Goal: Task Accomplishment & Management: Complete application form

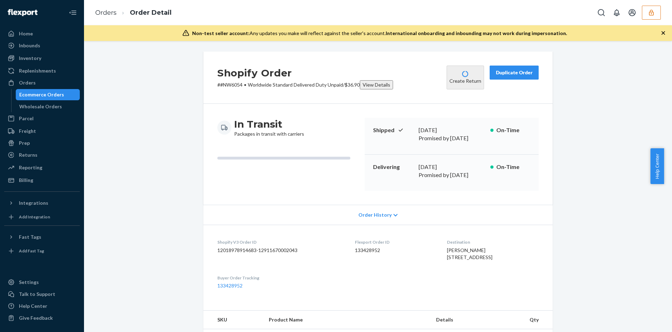
click at [659, 12] on button "button" at bounding box center [651, 13] width 19 height 14
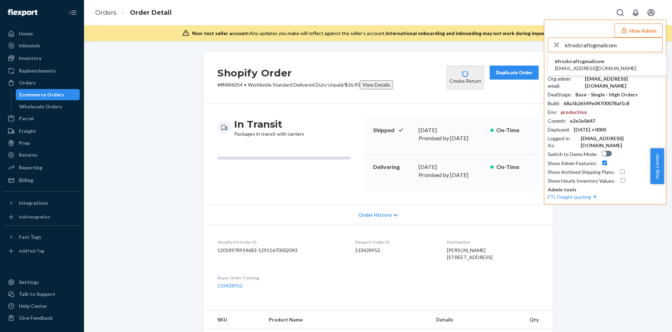
type input "kfrodcraftsgmailcom"
click at [583, 67] on span "[EMAIL_ADDRESS][DOMAIN_NAME]" at bounding box center [595, 68] width 81 height 7
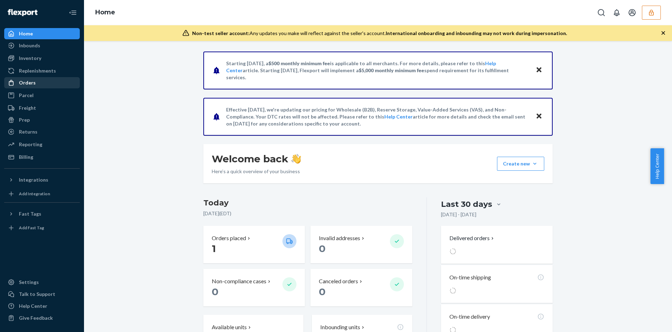
click at [57, 83] on div "Orders" at bounding box center [42, 83] width 74 height 10
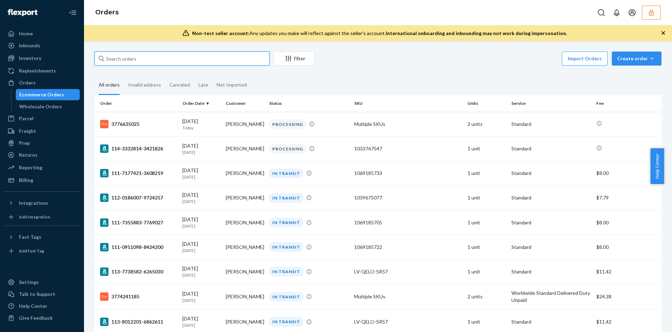
click at [152, 62] on input "text" at bounding box center [182, 58] width 175 height 14
paste input "D5DGXS2SC8G"
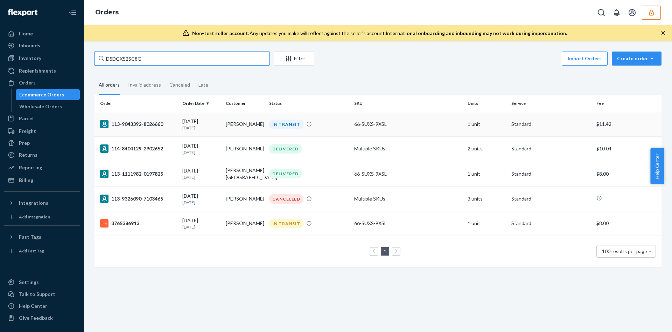
type input "D5DGXS2SC8G"
click at [362, 125] on div "66-SUXS-9XSL" at bounding box center [408, 123] width 108 height 7
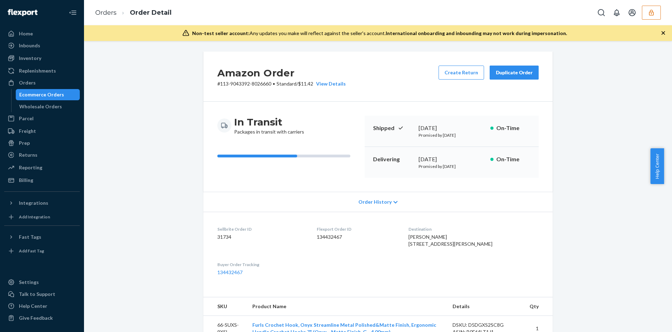
scroll to position [191, 0]
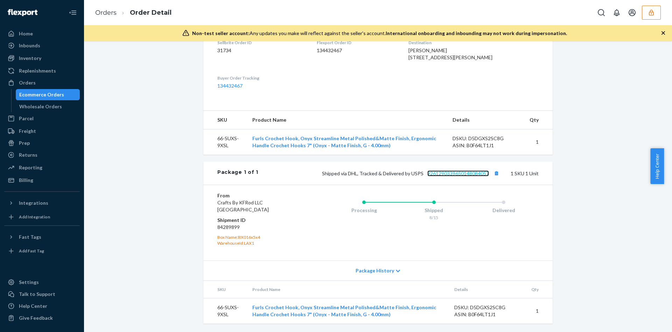
click at [436, 176] on link "9261290339650148084057" at bounding box center [459, 173] width 62 height 6
click at [651, 15] on icon "button" at bounding box center [651, 12] width 5 height 6
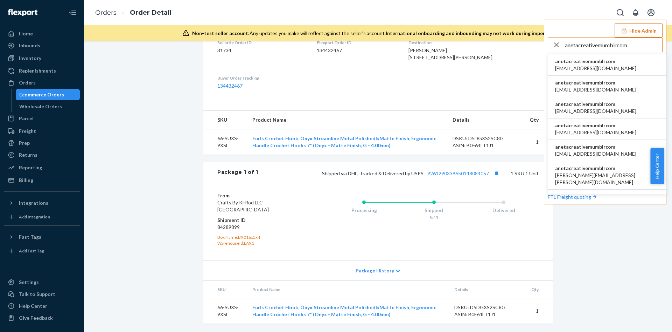
type input "anetacreativemumblrcom"
click at [608, 86] on span "ali@piccalio.com" at bounding box center [595, 89] width 81 height 7
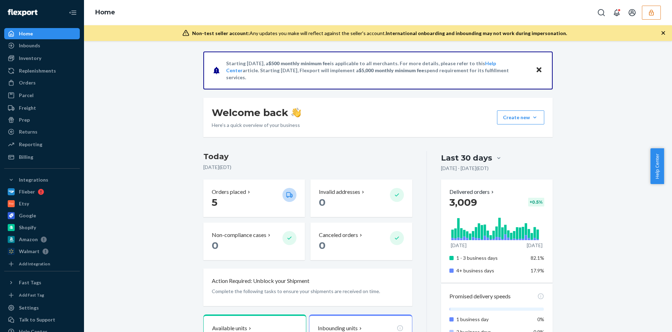
drag, startPoint x: 27, startPoint y: 79, endPoint x: 73, endPoint y: 5, distance: 87.1
click at [27, 79] on div "Orders" at bounding box center [27, 82] width 17 height 7
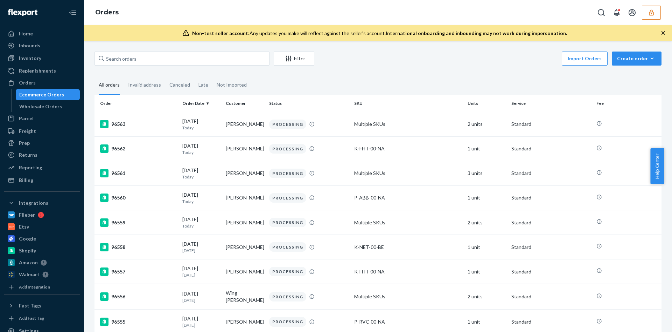
drag, startPoint x: 127, startPoint y: 66, endPoint x: 129, endPoint y: 60, distance: 6.6
click at [127, 65] on div "Filter Import Orders Create order Ecommerce order Removal order" at bounding box center [378, 59] width 567 height 16
click at [129, 60] on input "text" at bounding box center [182, 58] width 175 height 14
paste input "129552768"
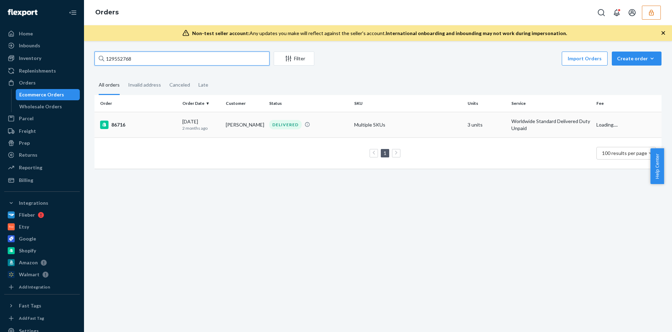
type input "129552768"
click at [282, 127] on div "DELIVERED" at bounding box center [285, 124] width 33 height 9
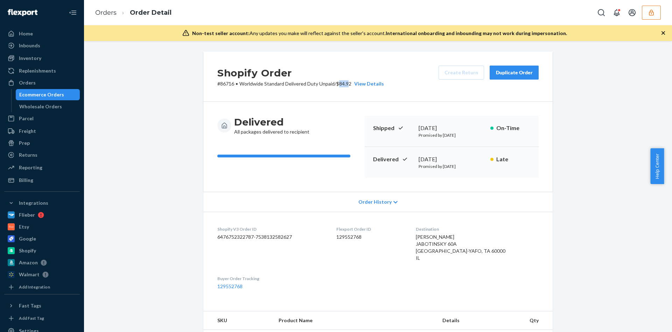
drag, startPoint x: 348, startPoint y: 84, endPoint x: 336, endPoint y: 85, distance: 11.6
click at [336, 85] on p "# 86716 • Worldwide Standard Delivered Duty Unpaid / $84.92 View Details" at bounding box center [300, 83] width 167 height 7
click at [342, 112] on div "Delivered All packages delivered to recipient Shipped June 2, 2025 Promised by …" at bounding box center [377, 147] width 349 height 90
drag, startPoint x: 336, startPoint y: 83, endPoint x: 350, endPoint y: 83, distance: 13.7
click at [350, 83] on p "# 86716 • Worldwide Standard Delivered Duty Unpaid / $84.92 View Details" at bounding box center [300, 83] width 167 height 7
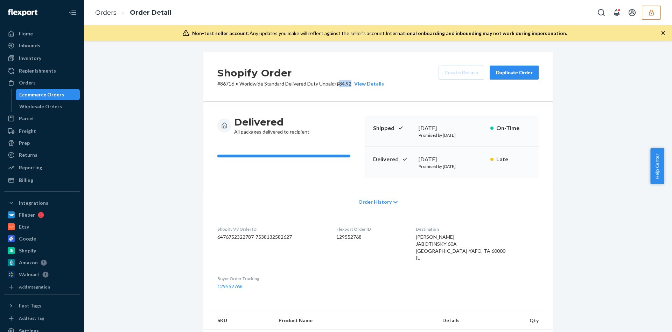
copy p "84.92"
click at [25, 182] on div "Billing" at bounding box center [26, 179] width 14 height 7
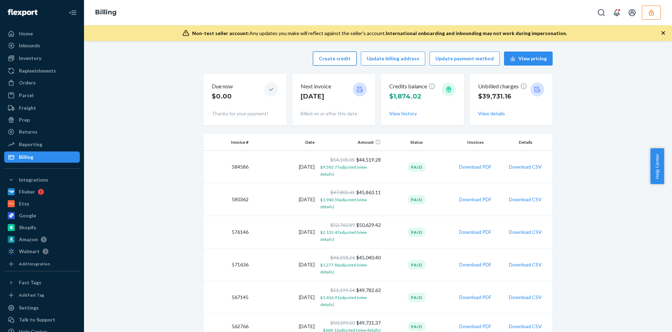
click at [343, 60] on button "Create credit" at bounding box center [335, 58] width 44 height 14
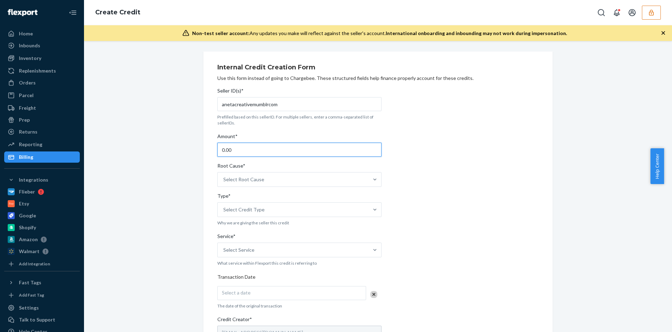
drag, startPoint x: 241, startPoint y: 151, endPoint x: 146, endPoint y: 172, distance: 97.1
click at [147, 172] on div "Internal Credit Creation Form Use this form instead of going to Chargebee. Thes…" at bounding box center [378, 274] width 578 height 447
paste input "84.92"
click at [220, 150] on input "84.92" at bounding box center [299, 150] width 164 height 14
type input "184.92"
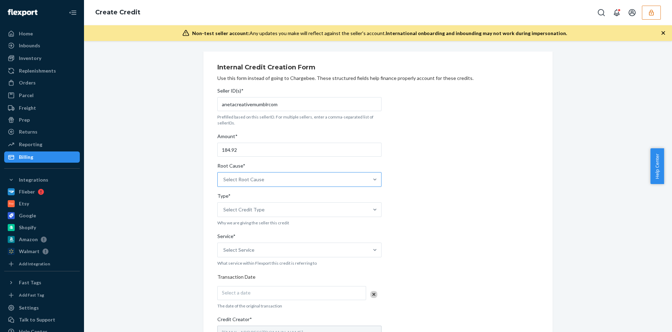
click at [257, 180] on div "Select Root Cause" at bounding box center [243, 179] width 41 height 7
click at [224, 180] on input "Root Cause* Select Root Cause" at bounding box center [223, 179] width 1 height 7
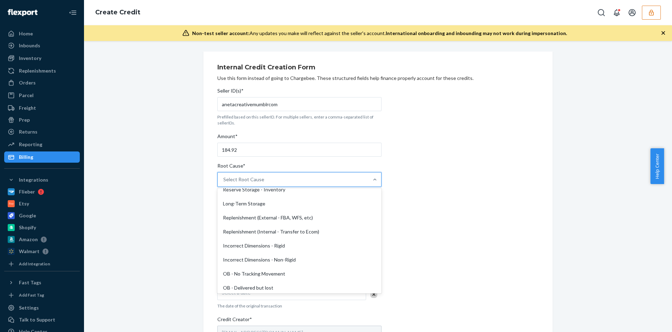
scroll to position [158, 0]
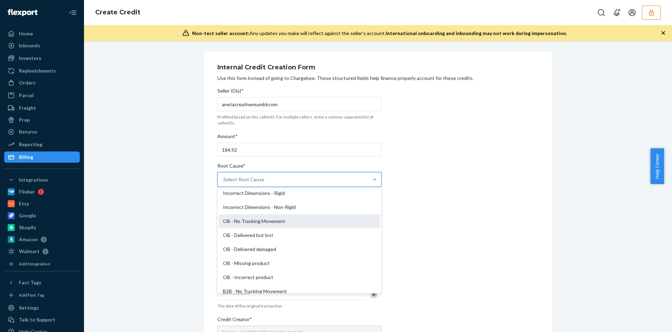
click at [286, 226] on div "OB - No Tracking Movement" at bounding box center [299, 221] width 161 height 14
click at [224, 183] on input "Root Cause* option OB - No Tracking Movement focused, 14 of 29. 29 results avai…" at bounding box center [223, 179] width 1 height 7
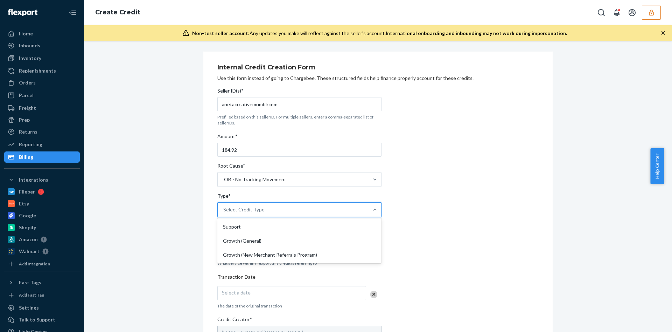
click at [279, 210] on div "Select Credit Type" at bounding box center [293, 209] width 151 height 14
click at [224, 210] on input "Type* option Support focused, 1 of 3. 3 results available. Use Up and Down to c…" at bounding box center [223, 209] width 1 height 7
click at [265, 227] on div "Support" at bounding box center [299, 227] width 161 height 14
click at [224, 213] on input "Type* option Support focused, 1 of 3. 3 results available. Use Up and Down to c…" at bounding box center [223, 209] width 1 height 7
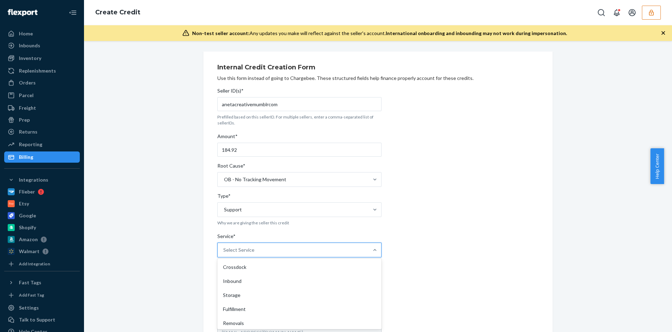
click at [257, 250] on div "Select Service" at bounding box center [293, 250] width 151 height 14
click at [224, 250] on input "Service* option Crossdock focused, 1 of 10. 10 results available. Use Up and Do…" at bounding box center [223, 249] width 1 height 7
click at [252, 308] on div "Fulfillment" at bounding box center [299, 309] width 161 height 14
click at [224, 253] on input "Service* option Fulfillment focused, 4 of 10. 10 results available. Use Up and …" at bounding box center [223, 249] width 1 height 7
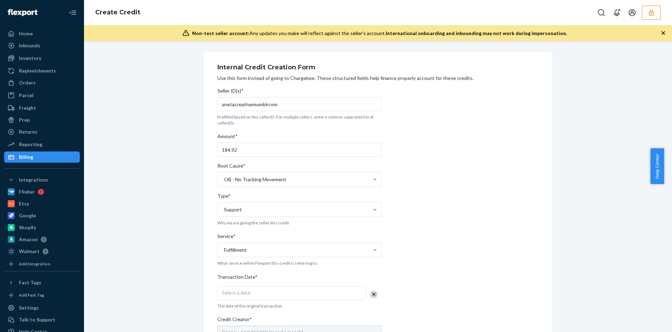
click at [257, 293] on div "Select a date" at bounding box center [291, 293] width 149 height 14
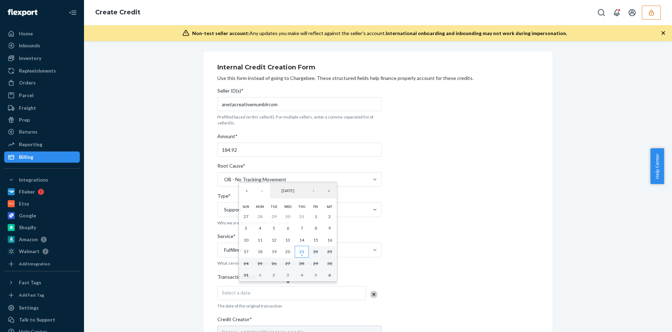
click at [303, 247] on button "21" at bounding box center [302, 251] width 14 height 12
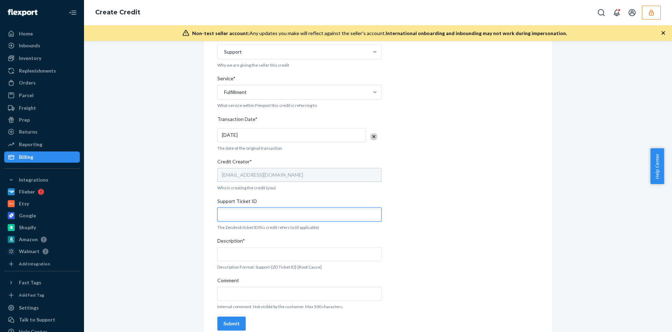
click at [244, 208] on input "Support Ticket ID" at bounding box center [299, 214] width 164 height 14
paste input "797030"
type input "797030"
click at [258, 253] on input "Description*" at bounding box center [299, 254] width 164 height 14
paste input "797030"
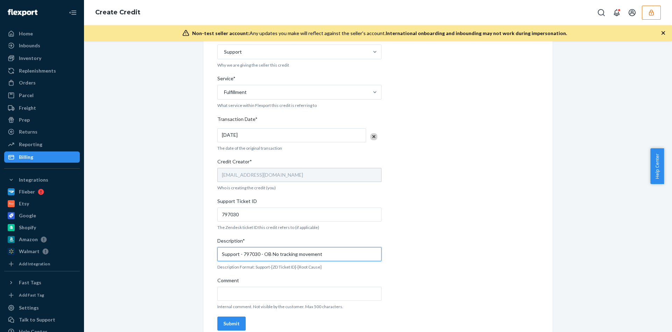
type input "Support - 797030 - OB No tracking movement"
click at [246, 291] on input "Comment" at bounding box center [299, 293] width 164 height 14
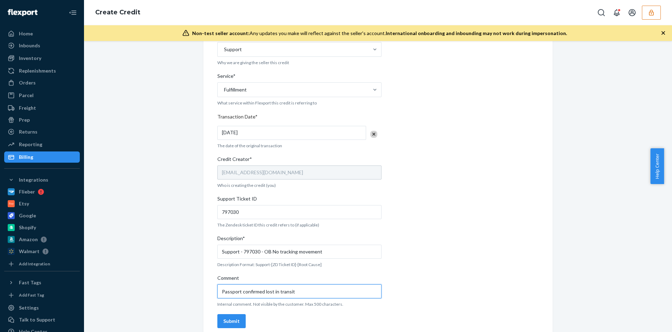
scroll to position [167, 0]
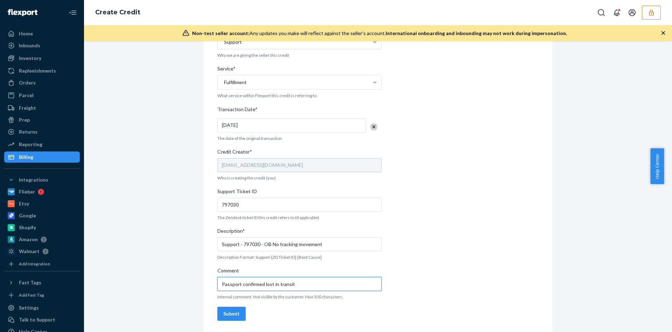
type input "Passport confirmed lost in transit"
click at [229, 318] on button "Submit" at bounding box center [231, 313] width 28 height 14
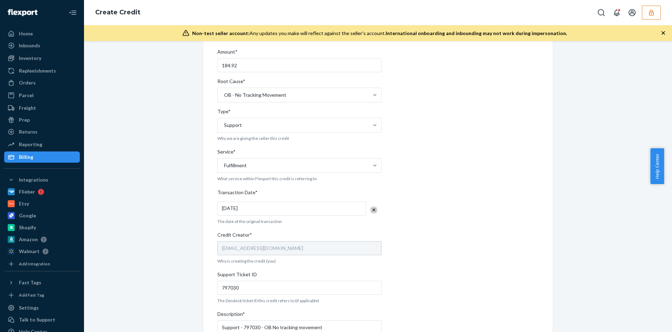
scroll to position [0, 0]
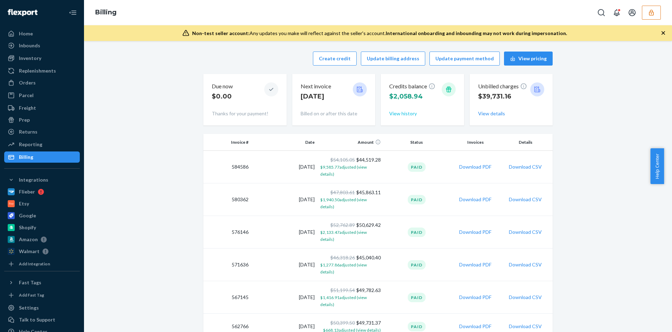
click at [404, 113] on button "View history" at bounding box center [403, 113] width 28 height 7
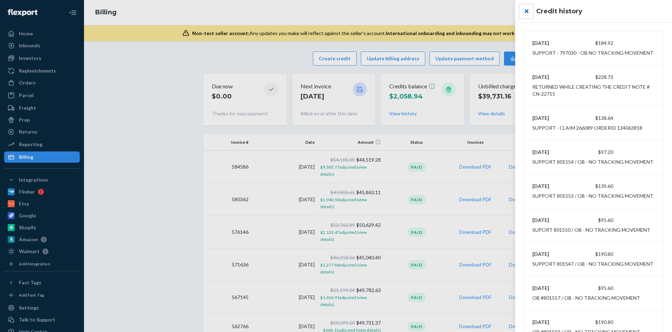
click at [524, 14] on button "close" at bounding box center [527, 11] width 14 height 14
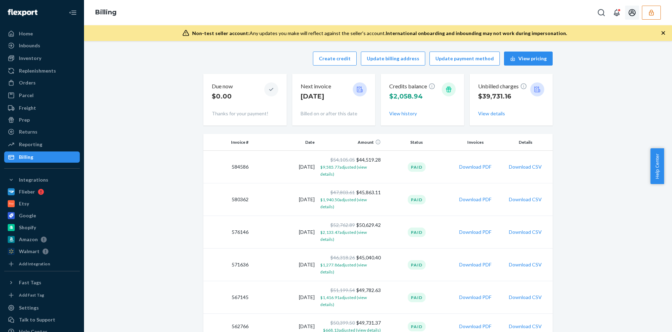
drag, startPoint x: 656, startPoint y: 10, endPoint x: 655, endPoint y: 18, distance: 8.1
click at [655, 10] on button "button" at bounding box center [651, 13] width 19 height 14
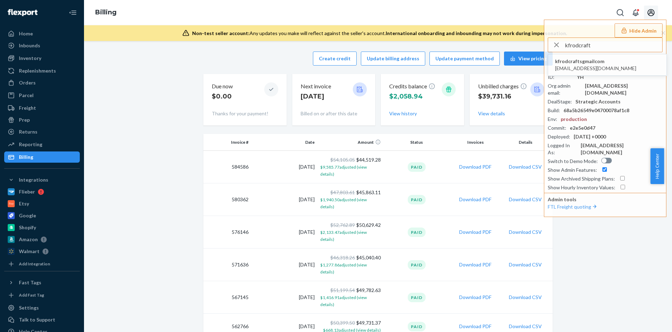
type input "kfrodcraft"
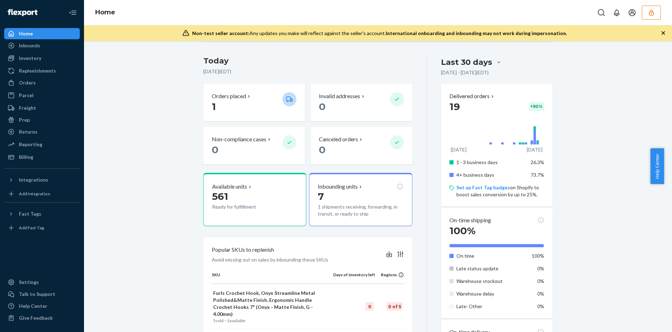
scroll to position [137, 0]
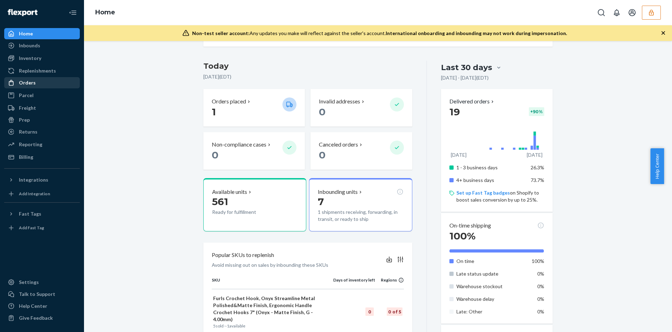
click at [46, 81] on div "Orders" at bounding box center [42, 83] width 74 height 10
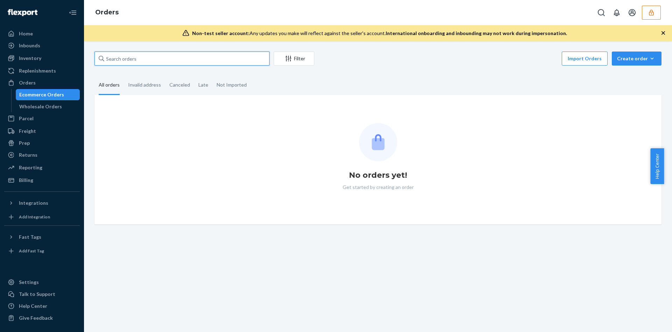
click at [128, 56] on input "text" at bounding box center [182, 58] width 175 height 14
paste input "134056619"
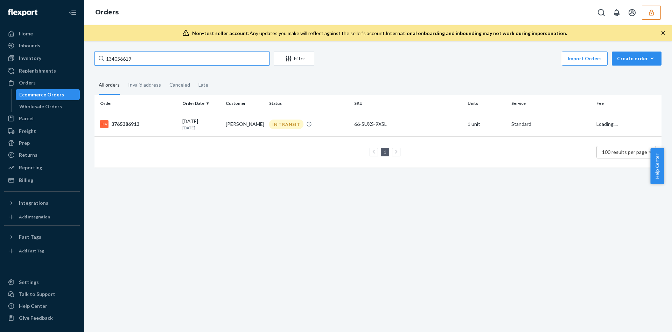
type input "134056619"
click at [248, 113] on td "[PERSON_NAME]" at bounding box center [244, 124] width 43 height 25
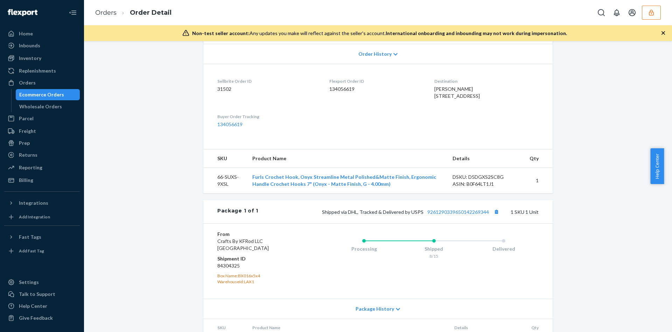
scroll to position [237, 0]
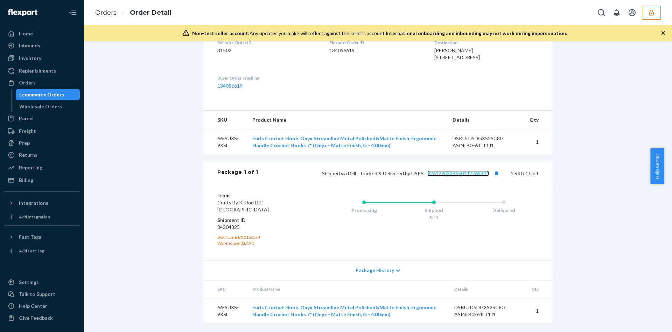
click at [454, 173] on link "9261290339650142269344" at bounding box center [459, 173] width 62 height 6
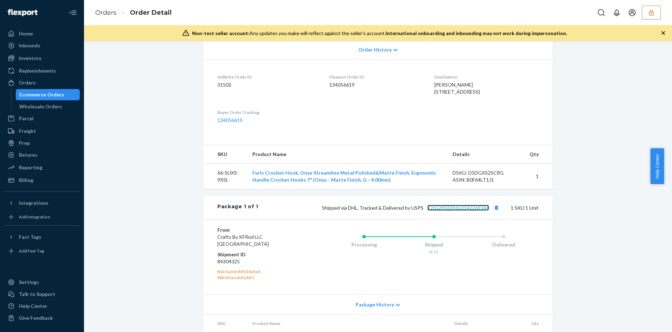
scroll to position [210, 0]
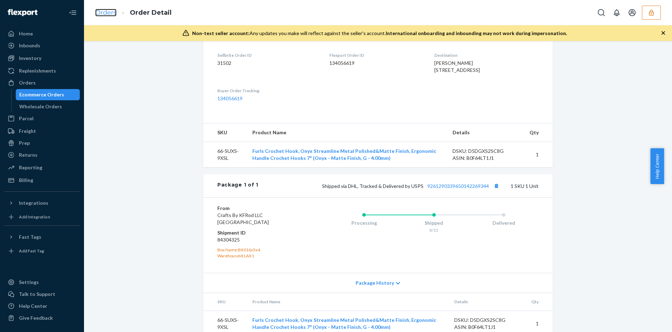
click at [106, 14] on link "Orders" at bounding box center [105, 13] width 21 height 8
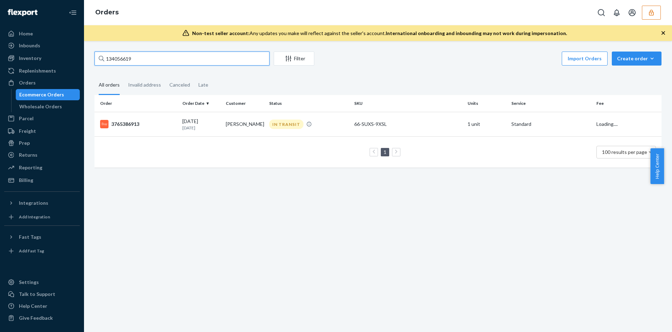
drag, startPoint x: 171, startPoint y: 54, endPoint x: 0, endPoint y: 57, distance: 170.9
click at [0, 57] on div "Home Inbounds Shipping Plans Problems Inventory Products Replenishments Orders …" at bounding box center [336, 166] width 672 height 332
paste input "293623"
type input "134293623"
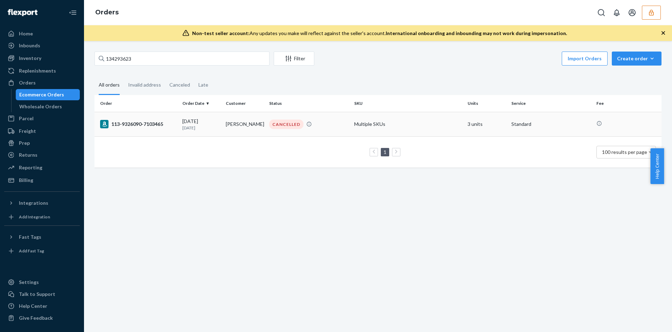
drag, startPoint x: 344, startPoint y: 126, endPoint x: 336, endPoint y: 122, distance: 8.8
click at [336, 122] on div "CANCELLED" at bounding box center [309, 123] width 82 height 9
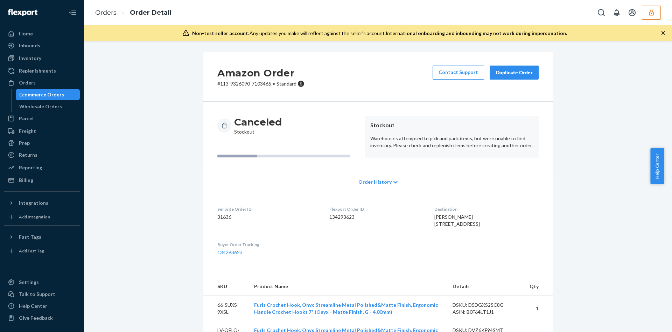
scroll to position [62, 0]
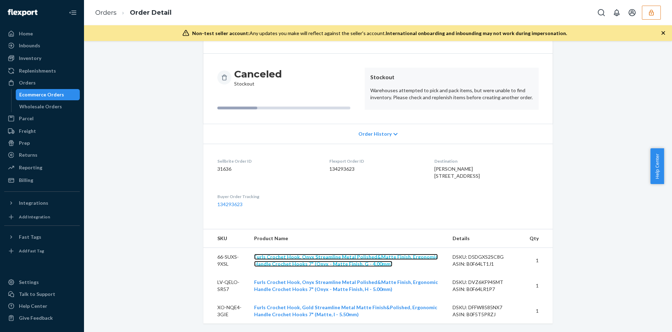
click at [308, 259] on link "Furls Crochet Hook, Onyx Streamline Metal Polished&Matte Finish, Ergonomic Hand…" at bounding box center [346, 259] width 184 height 13
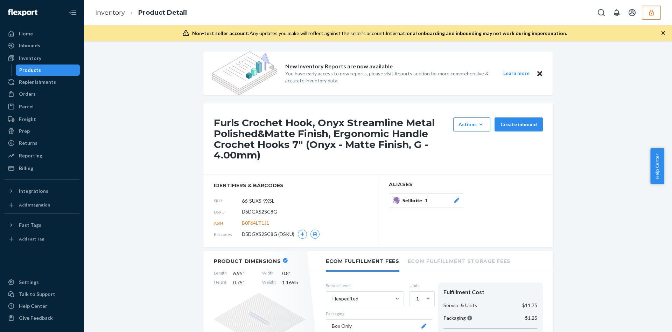
click at [254, 214] on span "D5DGXS2SC8G" at bounding box center [259, 211] width 35 height 7
click at [253, 212] on span "D5DGXS2SC8G" at bounding box center [259, 211] width 35 height 7
copy span "D5DGXS2SC8G"
click at [34, 95] on div "Orders" at bounding box center [27, 93] width 17 height 7
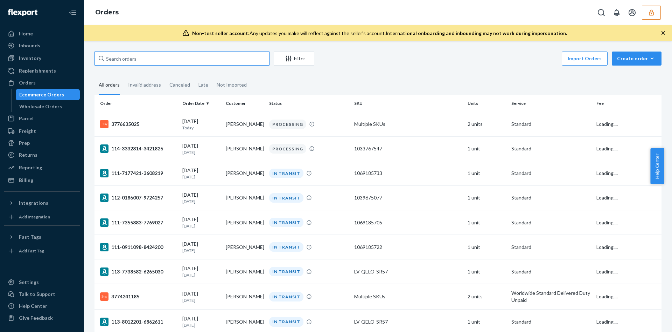
paste input "D5DGXS2SC8G"
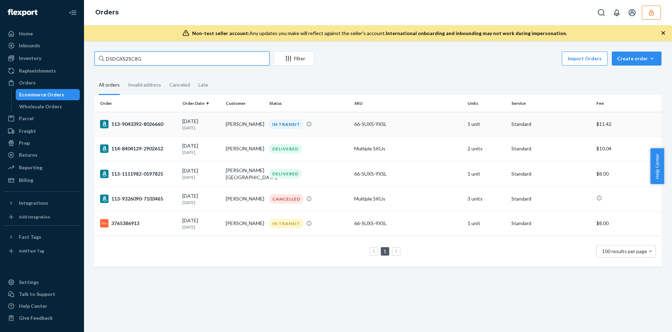
type input "D5DGXS2SC8G"
click at [256, 124] on td "Samantha Vance" at bounding box center [244, 124] width 43 height 25
click at [227, 199] on td "Dianna D Zamani" at bounding box center [244, 198] width 43 height 25
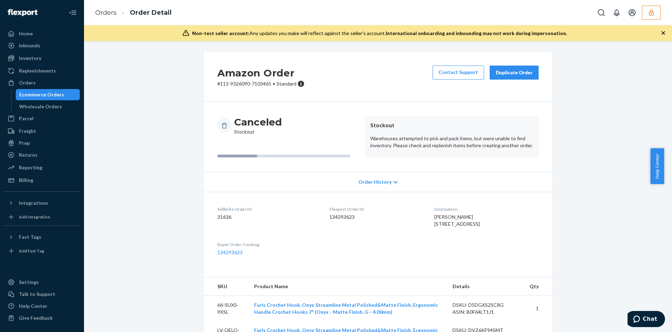
drag, startPoint x: 651, startPoint y: 18, endPoint x: 649, endPoint y: 21, distance: 3.8
click at [651, 18] on button "button" at bounding box center [651, 13] width 19 height 14
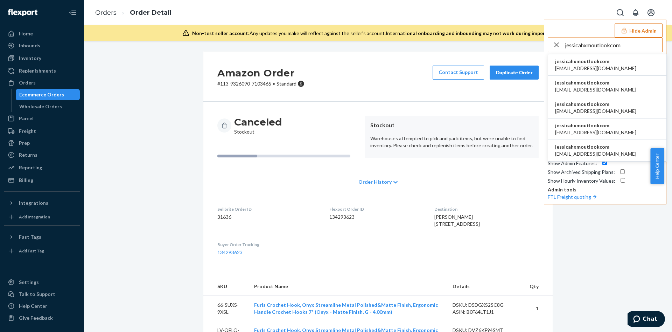
type input "jessicahxmoutlookcom"
click at [616, 72] on li "jessicahxmoutlookcom abigale51@outlook.com" at bounding box center [607, 64] width 118 height 21
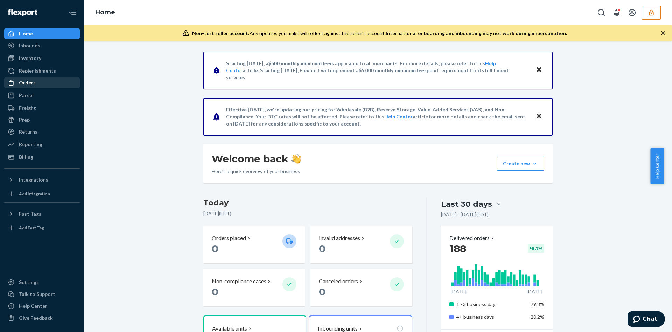
click at [26, 79] on div "Orders" at bounding box center [27, 82] width 17 height 7
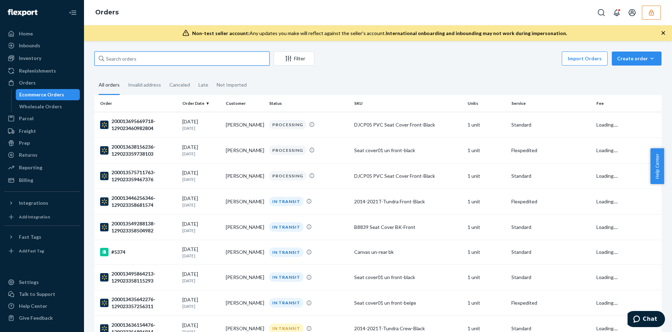
click at [181, 56] on input "text" at bounding box center [182, 58] width 175 height 14
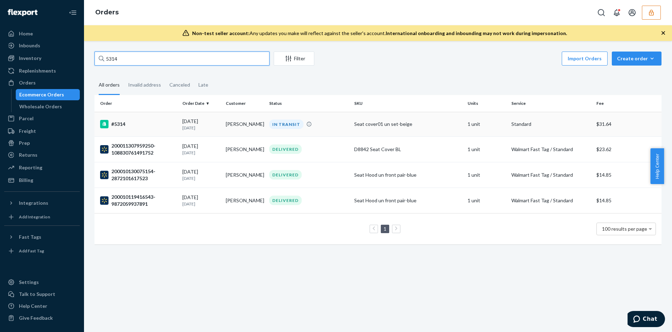
type input "5314"
click at [206, 122] on div "08/14/2025 7 days ago" at bounding box center [201, 124] width 38 height 13
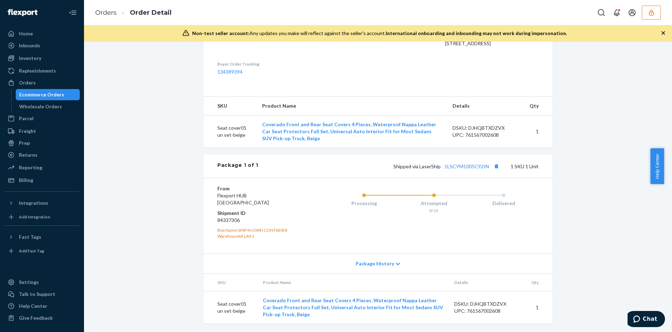
scroll to position [214, 0]
click at [458, 168] on link "1LSCYM1005C92IN" at bounding box center [467, 166] width 44 height 6
click at [648, 11] on icon "button" at bounding box center [651, 12] width 7 height 7
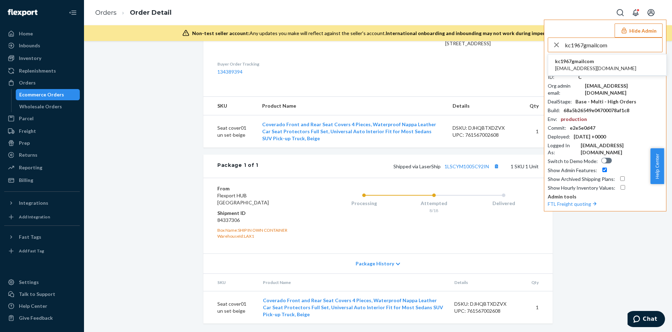
type input "kc1967gmailcom"
click at [576, 68] on span "kc1967@gmail.com" at bounding box center [595, 68] width 81 height 7
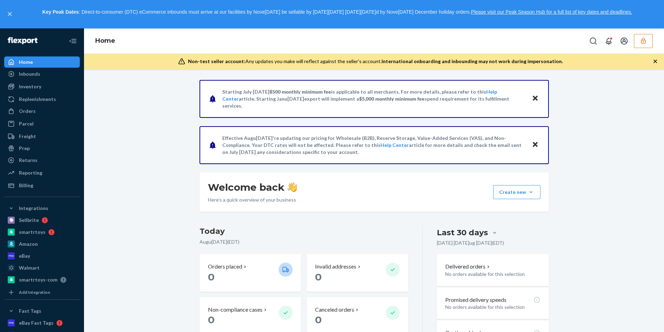
drag, startPoint x: 672, startPoint y: 22, endPoint x: 672, endPoint y: 32, distance: 10.2
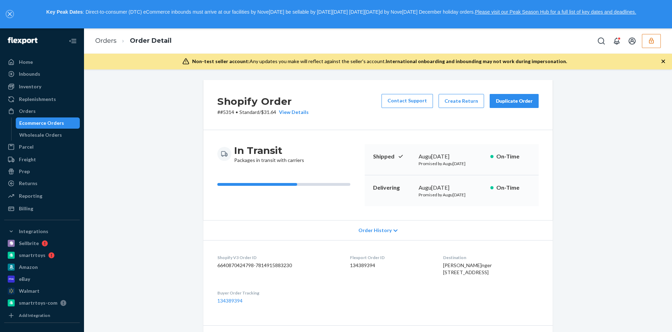
click at [11, 15] on icon "close," at bounding box center [10, 14] width 4 height 4
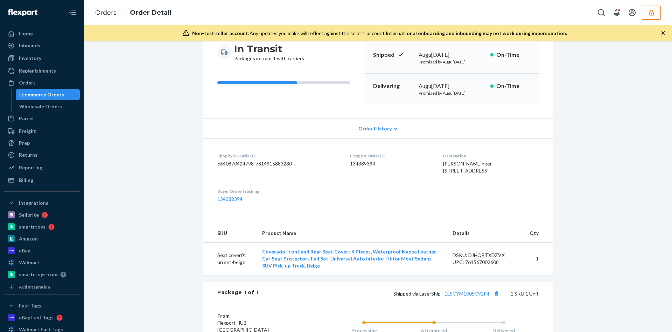
scroll to position [214, 0]
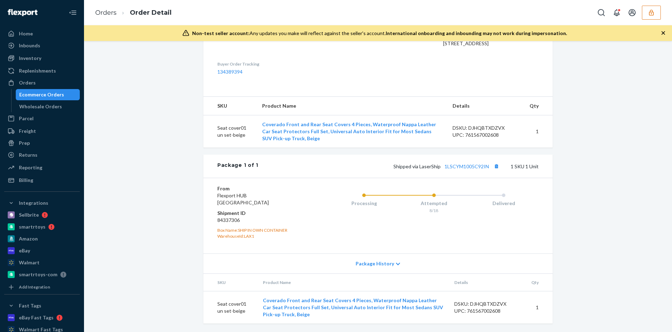
click at [657, 15] on button "button" at bounding box center [651, 13] width 19 height 14
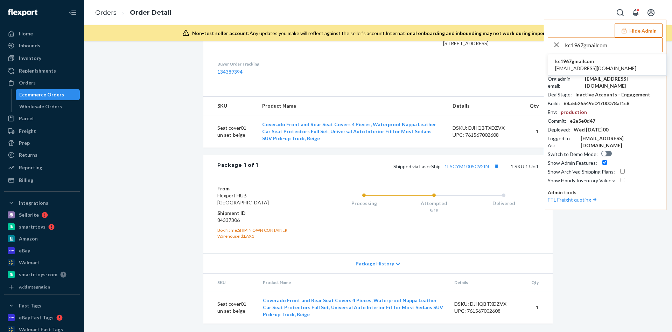
type input "kc1967gmailcom"
drag, startPoint x: 611, startPoint y: 62, endPoint x: 607, endPoint y: 67, distance: 6.1
click at [607, 67] on li "kc1967gmailcom kc1967@gmail.com" at bounding box center [607, 64] width 118 height 21
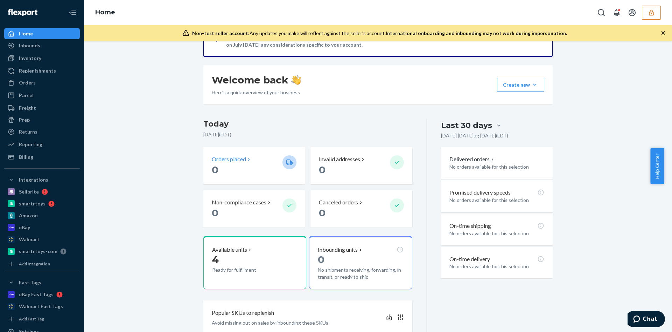
scroll to position [105, 0]
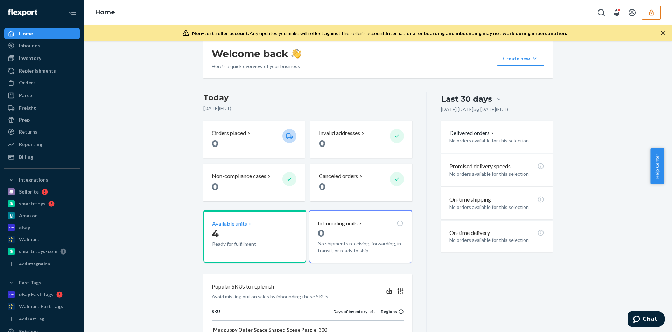
click at [237, 234] on p "4" at bounding box center [244, 233] width 65 height 13
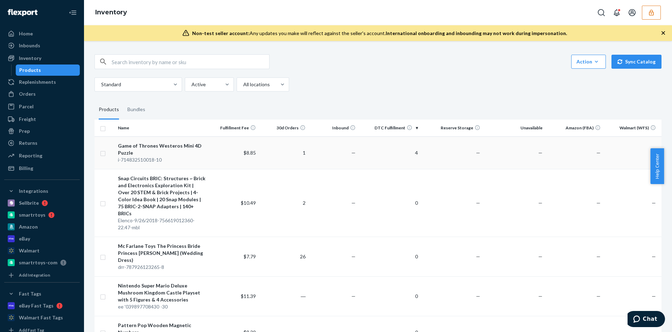
click at [178, 152] on div "Game of Thrones Westeros Mini 4D Puzzle" at bounding box center [162, 149] width 88 height 14
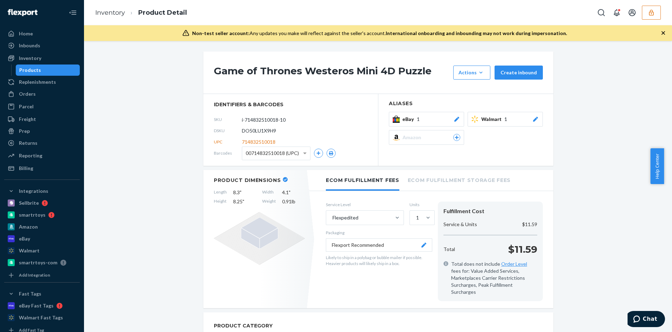
click at [651, 14] on icon "button" at bounding box center [651, 12] width 7 height 7
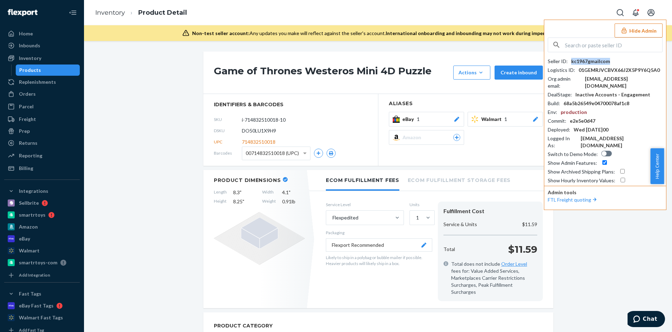
click at [595, 59] on div "kc1967gmailcom" at bounding box center [590, 61] width 39 height 7
click at [263, 131] on span "DO50LU1X9H9" at bounding box center [259, 130] width 34 height 7
copy span "DO50LU1X9H9"
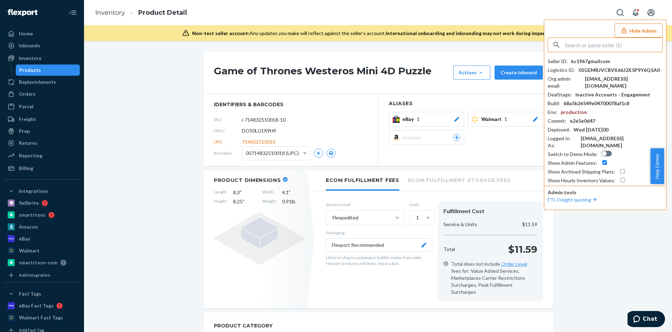
click at [600, 41] on input "text" at bounding box center [613, 45] width 97 height 14
paste input "deliverrgreenbeanbuddycom"
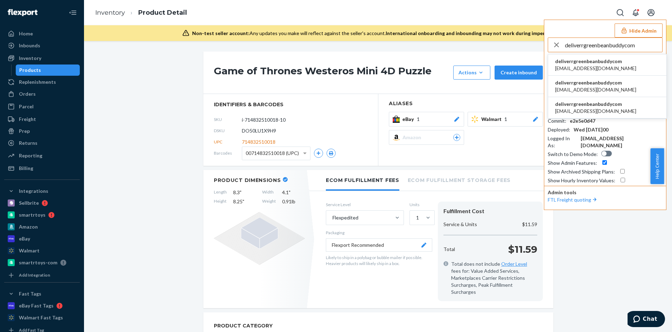
type input "deliverrgreenbeanbuddycom"
click at [598, 68] on span "deliverr@greenbeanbuddy.com" at bounding box center [595, 68] width 81 height 7
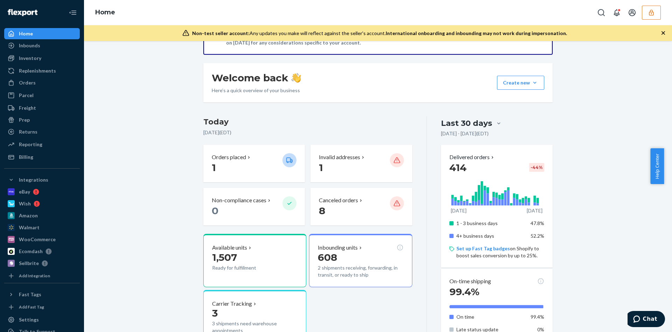
scroll to position [85, 0]
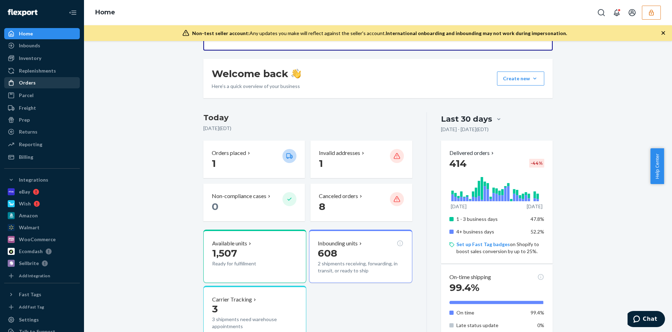
click at [41, 86] on div "Orders" at bounding box center [42, 83] width 74 height 10
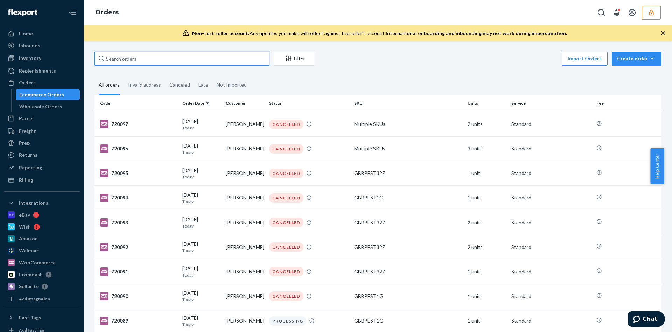
click at [117, 64] on input "text" at bounding box center [182, 58] width 175 height 14
paste input "131252608"
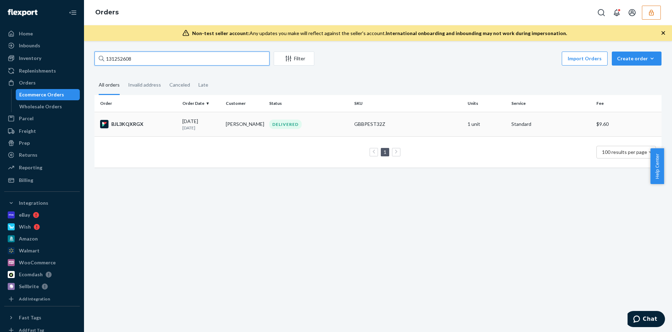
type input "131252608"
click at [176, 130] on td "BJL3KQXRGX" at bounding box center [137, 124] width 85 height 25
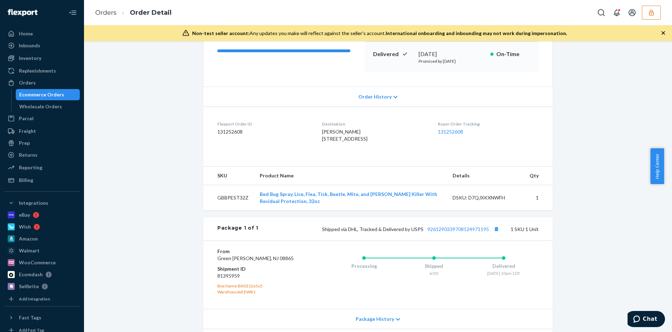
scroll to position [158, 0]
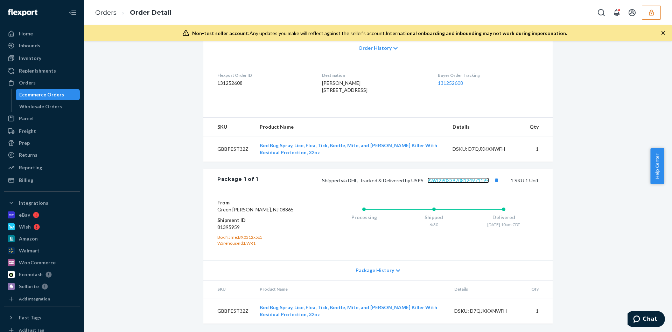
click at [442, 183] on link "9261290339708124971195" at bounding box center [459, 180] width 62 height 6
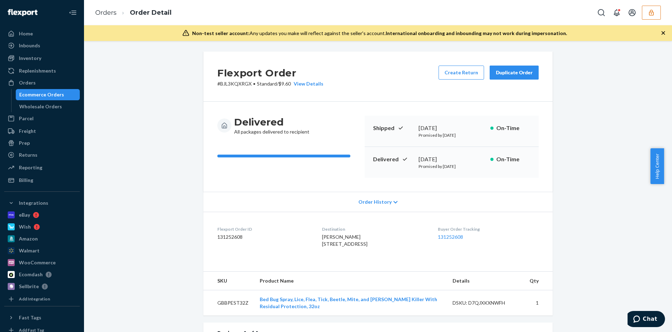
drag, startPoint x: 468, startPoint y: 169, endPoint x: 359, endPoint y: 180, distance: 109.7
click at [359, 180] on div "Delivered All packages delivered to recipient Shipped [DATE] Promised by [DATE]…" at bounding box center [377, 147] width 349 height 90
click at [655, 11] on icon "button" at bounding box center [651, 12] width 7 height 7
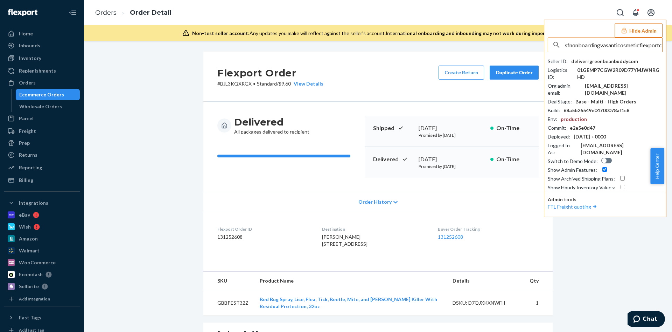
scroll to position [0, 7]
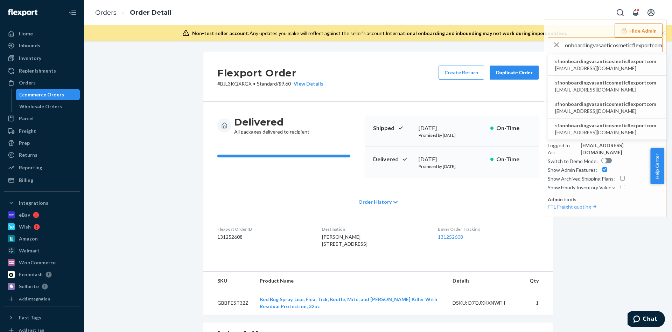
type input "sfnonboardingvasanticosmeticflexportcom"
click at [622, 61] on span "sfnonboardingvasanticosmeticflexportcom" at bounding box center [605, 61] width 101 height 7
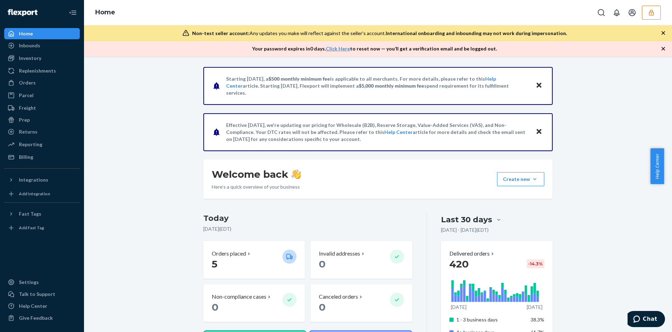
click at [642, 9] on button "button" at bounding box center [651, 13] width 19 height 14
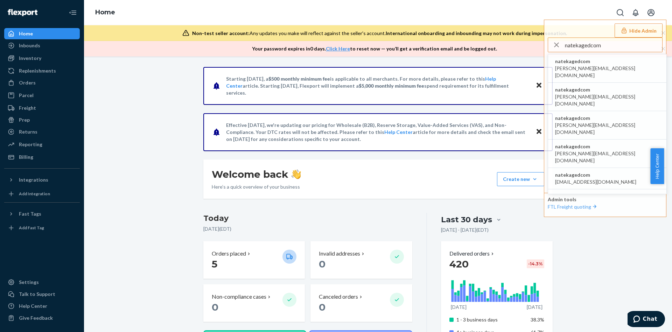
type input "natekagedcom"
click at [586, 64] on span "natekagedcom" at bounding box center [607, 61] width 104 height 7
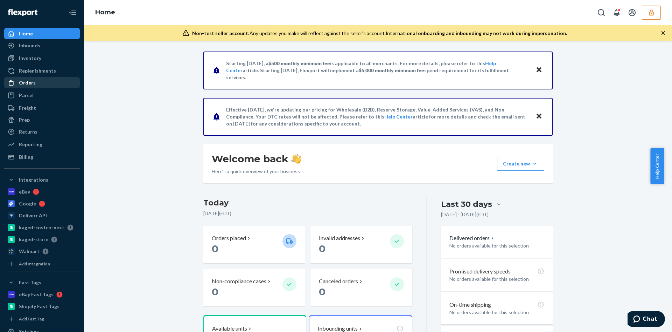
drag, startPoint x: 20, startPoint y: 81, endPoint x: 24, endPoint y: 78, distance: 5.2
click at [20, 81] on div "Orders" at bounding box center [27, 82] width 17 height 7
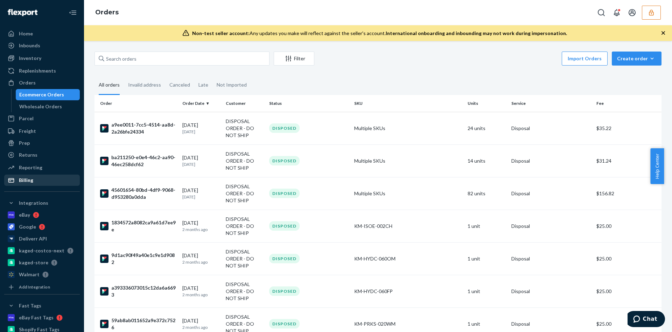
click at [47, 185] on div "Billing" at bounding box center [42, 180] width 74 height 10
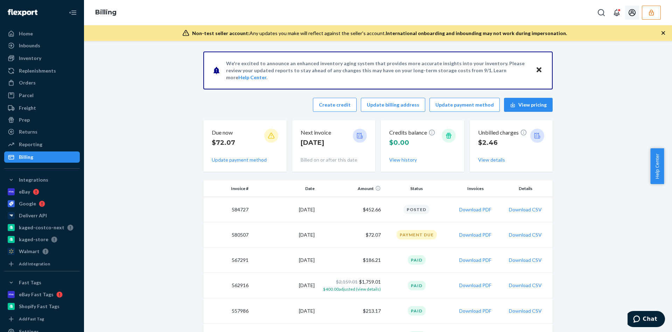
click at [657, 11] on button "button" at bounding box center [651, 13] width 19 height 14
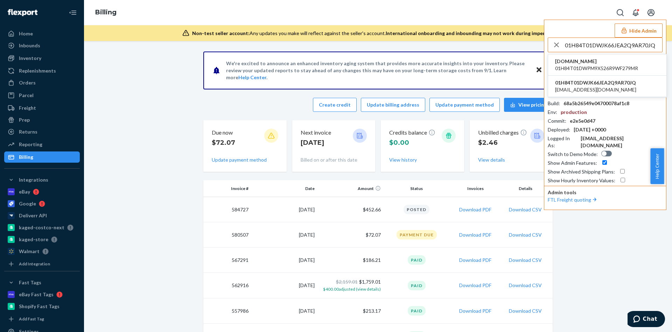
type input "01H84T01DWJK66JEA2Q9AR70JQ"
click at [624, 64] on span "suraisuknives-7785.myshopify.com" at bounding box center [596, 61] width 83 height 7
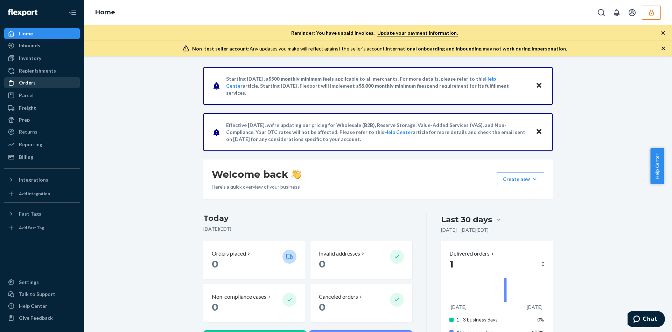
click at [43, 85] on div "Orders" at bounding box center [42, 83] width 74 height 10
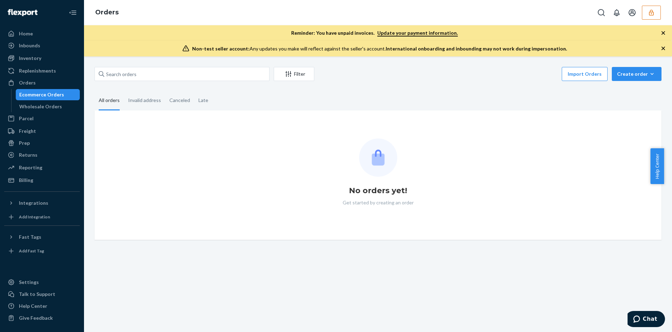
drag, startPoint x: 125, startPoint y: 83, endPoint x: 135, endPoint y: 76, distance: 11.8
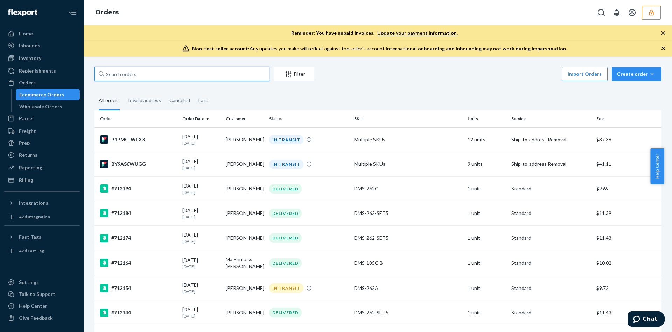
paste input "BY9AS6WUGG"
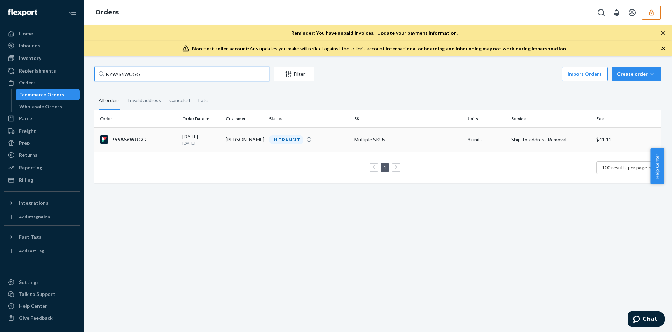
type input "BY9AS6WUGG"
click at [376, 136] on td "Multiple SKUs" at bounding box center [408, 139] width 113 height 25
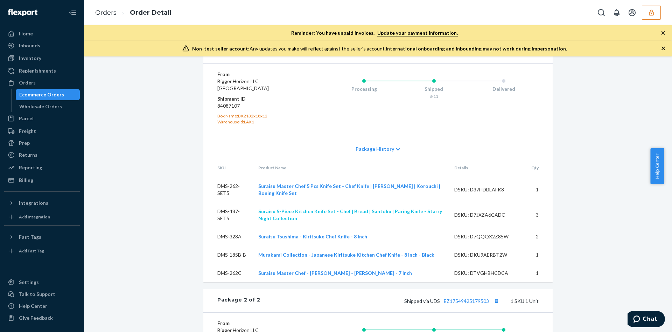
scroll to position [407, 0]
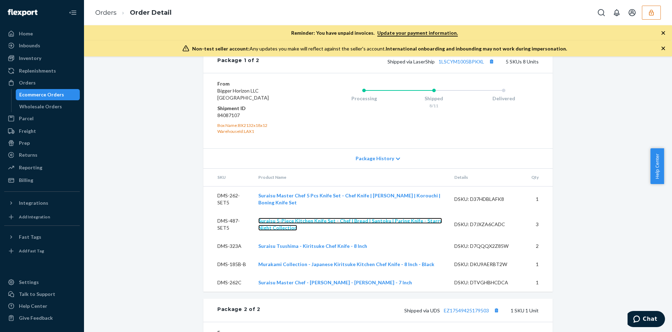
click at [390, 230] on link "Suraisu 5-Piece Kitchen Knife Set - Chef | Bread | Santoku | Paring Knife - Sta…" at bounding box center [350, 223] width 184 height 13
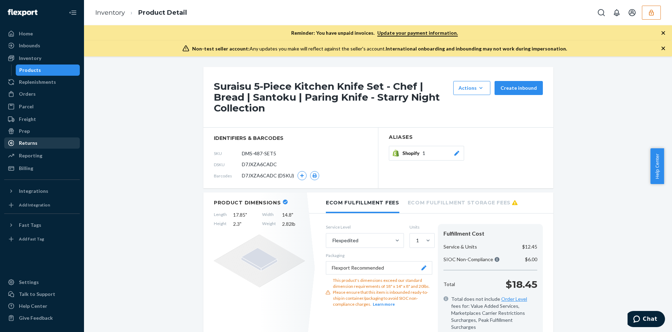
click at [45, 145] on div "Returns" at bounding box center [42, 143] width 74 height 10
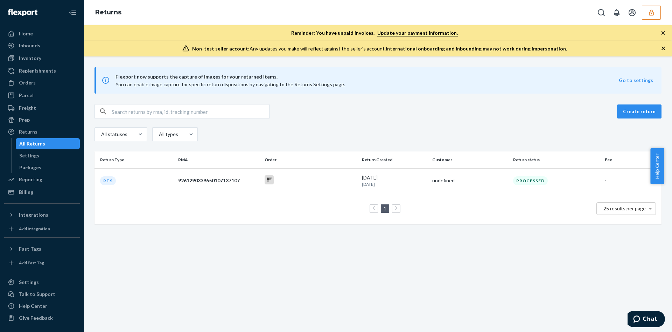
click at [653, 21] on div "Returns" at bounding box center [378, 12] width 588 height 25
click at [648, 13] on button "button" at bounding box center [651, 13] width 19 height 14
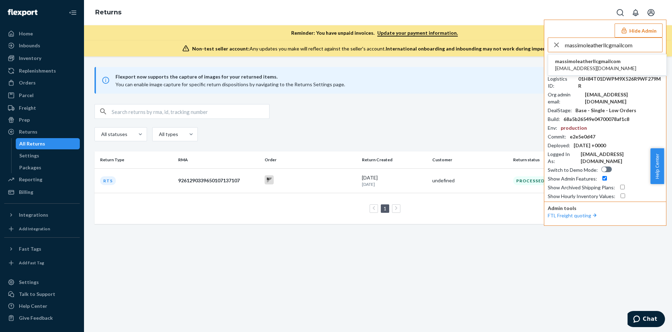
type input "massimoleatherllcgmailcom"
click at [579, 65] on span "[EMAIL_ADDRESS][DOMAIN_NAME]" at bounding box center [595, 68] width 81 height 7
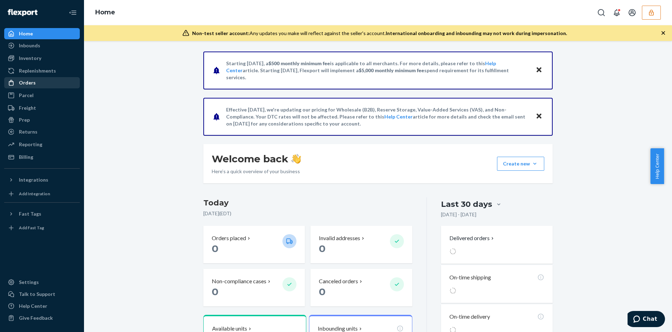
click at [16, 81] on div at bounding box center [13, 82] width 11 height 7
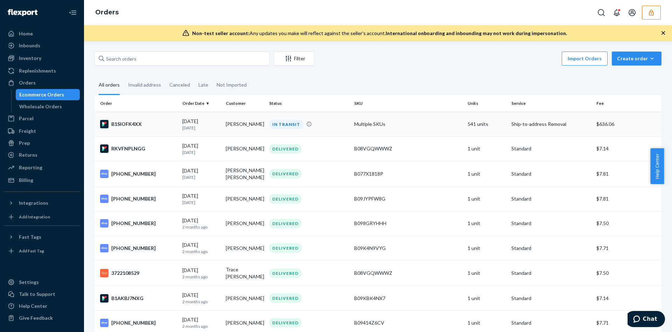
click at [341, 127] on div "IN TRANSIT" at bounding box center [309, 123] width 82 height 9
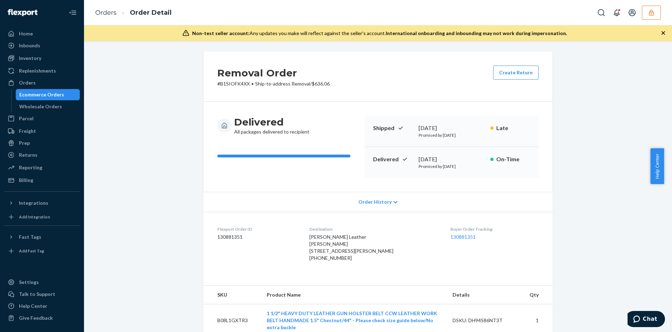
click at [381, 204] on span "Order History" at bounding box center [375, 201] width 33 height 7
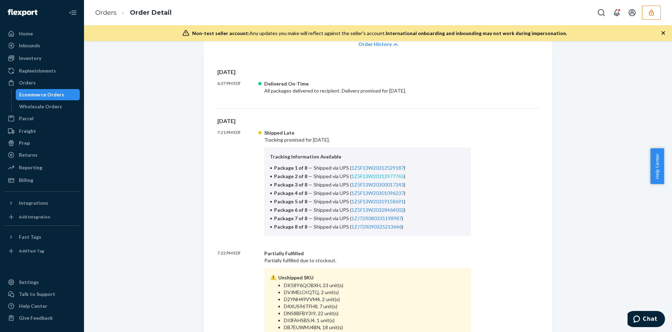
scroll to position [263, 0]
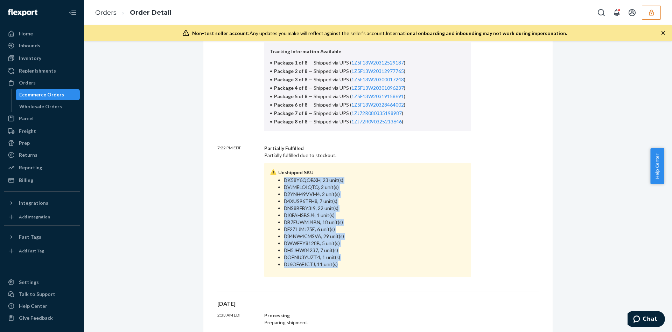
drag, startPoint x: 351, startPoint y: 265, endPoint x: 276, endPoint y: 176, distance: 116.3
click at [276, 176] on ul "DK58Y6QOBXH, 23 unit(s) DVJMELOIQTQ, 2 unit(s) D2YNH49VVM4, 2 unit(s) D4XUS96TF…" at bounding box center [368, 221] width 196 height 91
click at [46, 36] on div "Home" at bounding box center [42, 34] width 74 height 10
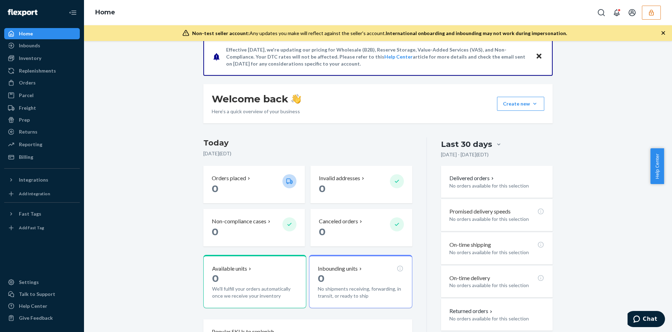
scroll to position [158, 0]
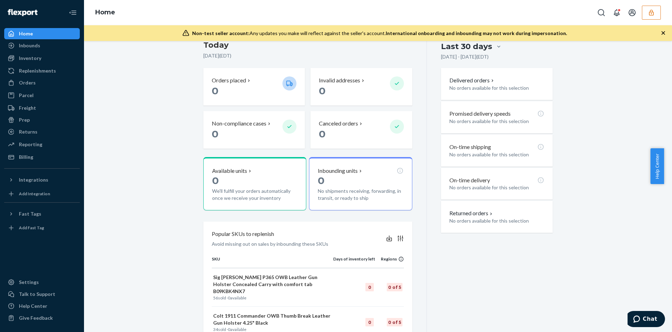
click at [652, 7] on button "button" at bounding box center [651, 13] width 19 height 14
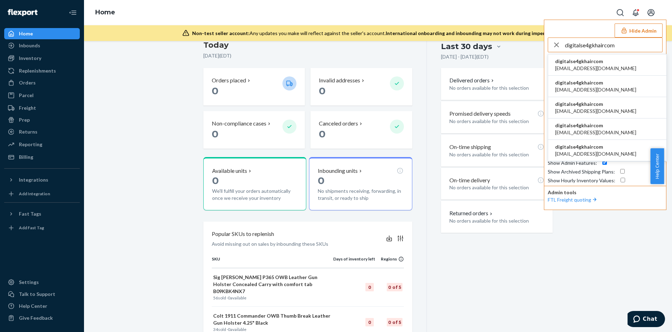
type input "digitalse4gkhaircom"
click at [582, 66] on span "csr4@gkhair.com" at bounding box center [595, 68] width 81 height 7
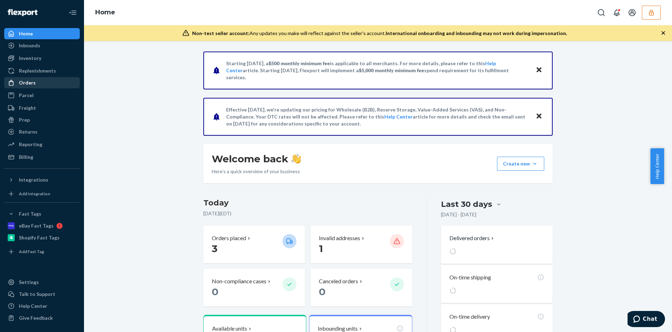
click at [68, 84] on div "Orders" at bounding box center [42, 83] width 74 height 10
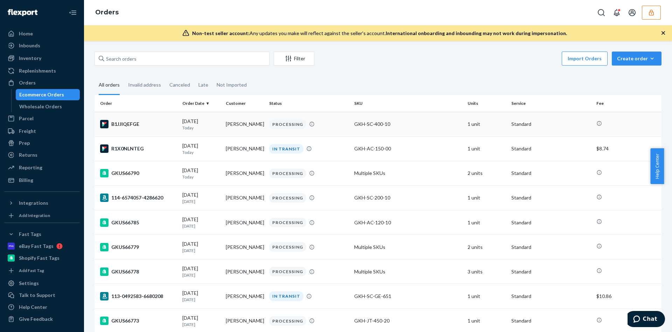
click at [382, 133] on td "GKH-SC-400-10" at bounding box center [408, 124] width 113 height 25
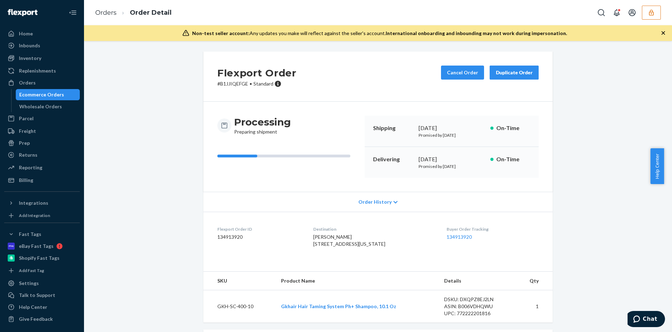
click at [359, 203] on span "Order History" at bounding box center [375, 201] width 33 height 7
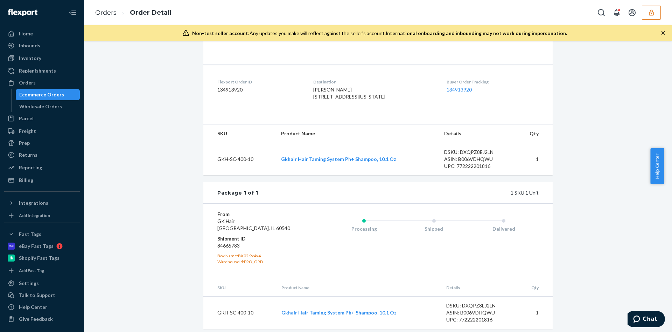
scroll to position [248, 0]
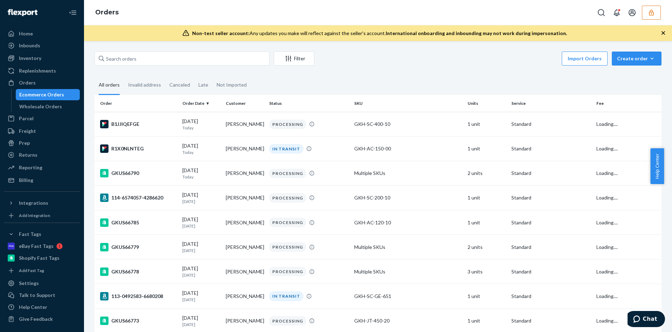
scroll to position [0, 0]
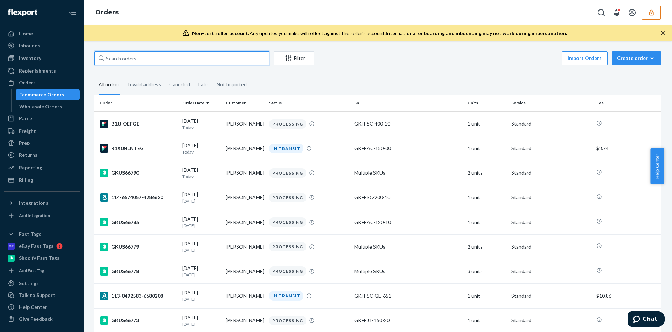
click at [133, 62] on input "text" at bounding box center [182, 58] width 175 height 14
paste input "GKUS66351"
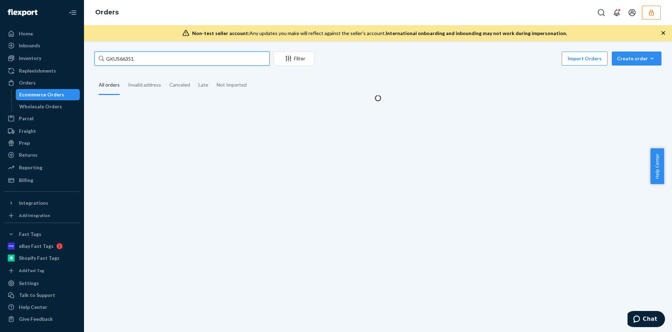
scroll to position [0, 0]
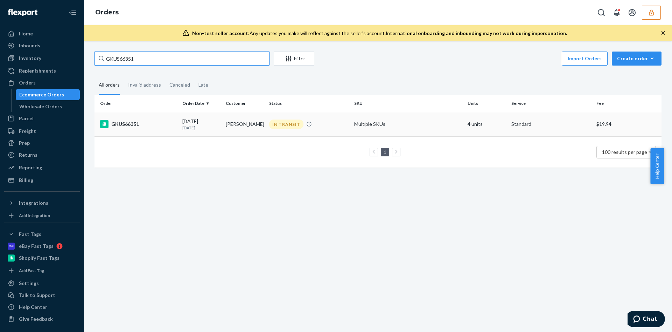
type input "GKUS66351"
click at [232, 121] on td "[PERSON_NAME]" at bounding box center [244, 124] width 43 height 25
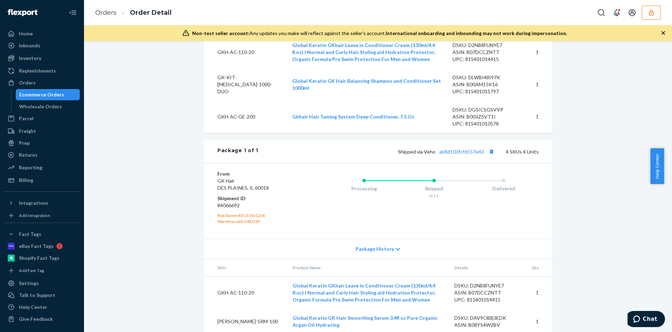
scroll to position [303, 0]
click at [450, 156] on link "ab8d103fcf6557e43" at bounding box center [461, 153] width 45 height 6
